Goal: Navigation & Orientation: Find specific page/section

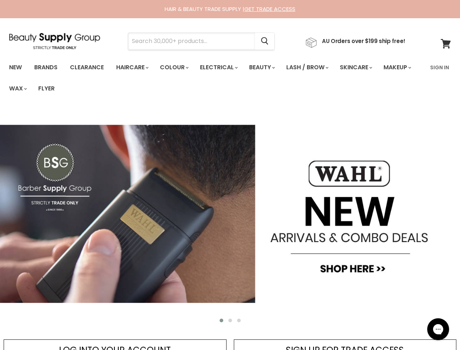
click at [194, 41] on input "Search" at bounding box center [191, 41] width 127 height 17
click at [269, 41] on icon "Search" at bounding box center [264, 42] width 7 height 8
click at [134, 67] on link "Haircare" at bounding box center [132, 67] width 42 height 15
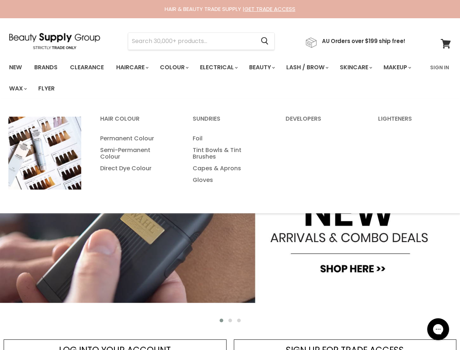
click at [178, 67] on link "Colour" at bounding box center [174, 67] width 39 height 15
click at [224, 67] on link "Electrical" at bounding box center [219, 67] width 48 height 15
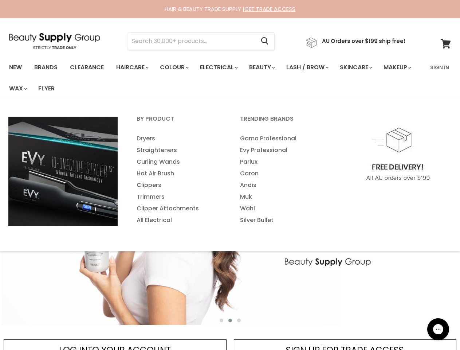
click at [268, 67] on link "Beauty" at bounding box center [262, 67] width 36 height 15
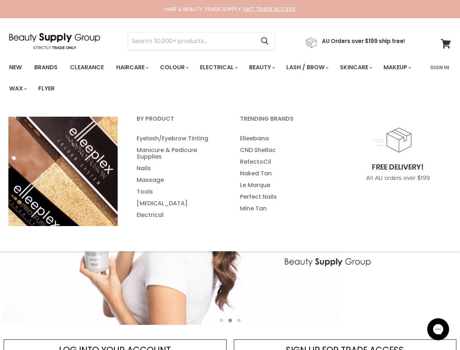
click at [315, 67] on link "Lash / Brow" at bounding box center [307, 67] width 52 height 15
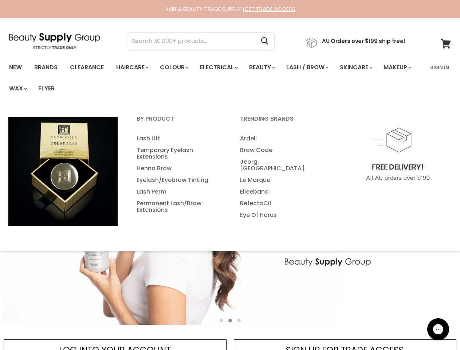
click at [366, 67] on link "Skincare" at bounding box center [356, 67] width 42 height 15
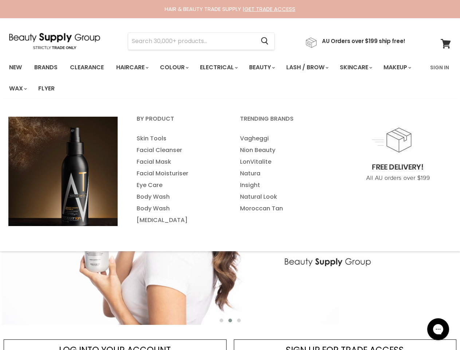
click at [378, 75] on link "Makeup" at bounding box center [397, 67] width 38 height 15
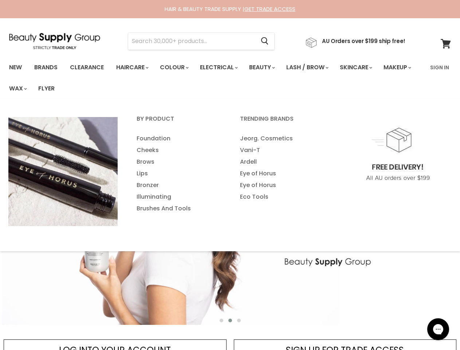
click at [31, 89] on link "Wax" at bounding box center [18, 88] width 28 height 15
